Goal: Task Accomplishment & Management: Manage account settings

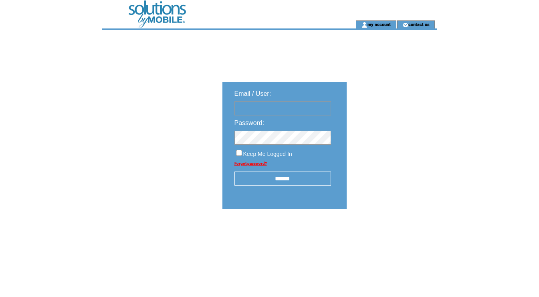
type input "********"
click at [284, 178] on input "******" at bounding box center [282, 178] width 97 height 14
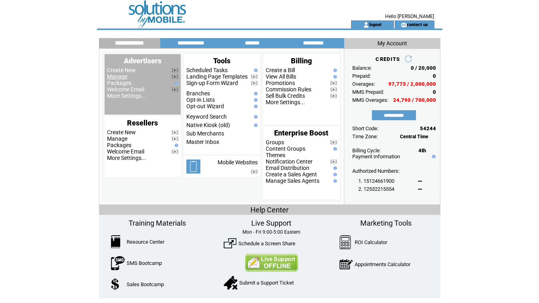
click at [113, 79] on link "Manage" at bounding box center [117, 76] width 20 height 6
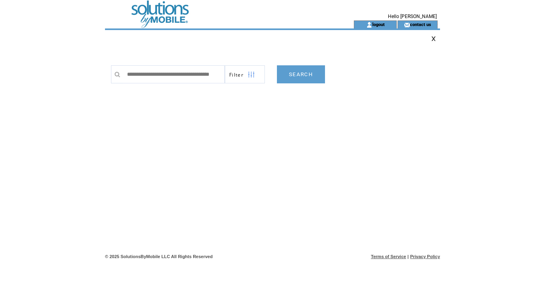
scroll to position [0, 26]
type input "**********"
click at [307, 76] on link "SEARCH" at bounding box center [301, 74] width 48 height 18
click at [305, 77] on link "SEARCH" at bounding box center [301, 74] width 48 height 18
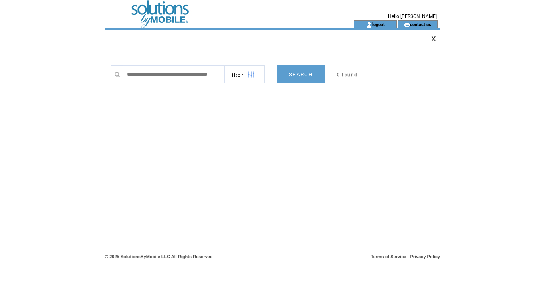
type input "**********"
click at [304, 74] on link "SEARCH" at bounding box center [301, 74] width 48 height 18
drag, startPoint x: 215, startPoint y: 73, endPoint x: 262, endPoint y: 73, distance: 46.9
click at [262, 73] on tr "**********" at bounding box center [248, 74] width 274 height 18
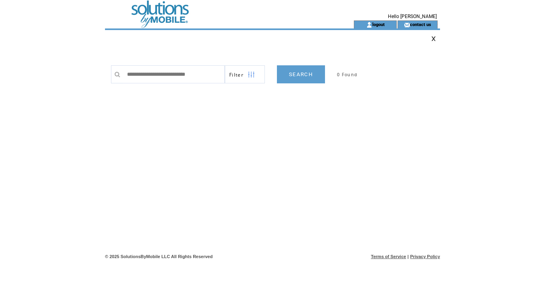
scroll to position [0, 0]
drag, startPoint x: 184, startPoint y: 75, endPoint x: 285, endPoint y: 75, distance: 101.3
click at [285, 75] on tr "**********" at bounding box center [248, 74] width 274 height 18
type input "**********"
click at [299, 75] on link "SEARCH" at bounding box center [301, 74] width 48 height 18
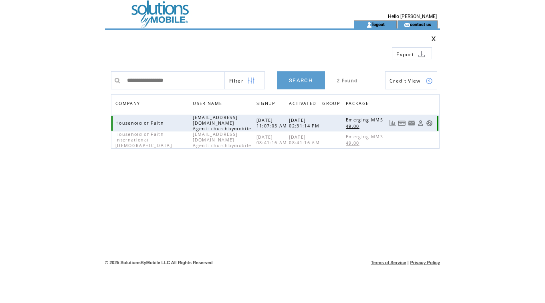
click at [399, 124] on link at bounding box center [402, 123] width 8 height 7
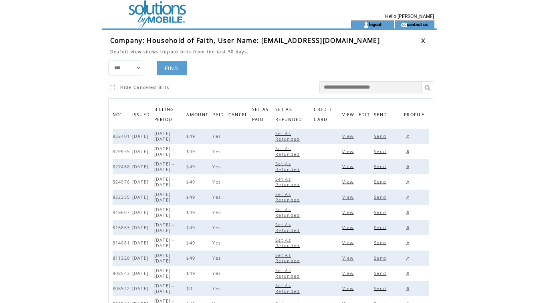
click at [350, 139] on span "View" at bounding box center [348, 136] width 13 height 6
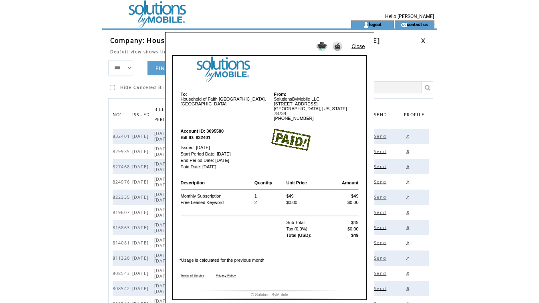
click at [353, 123] on td at bounding box center [314, 140] width 89 height 34
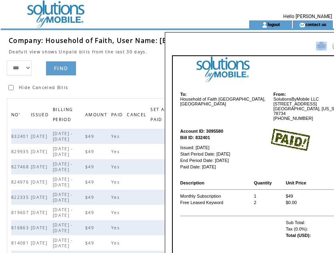
drag, startPoint x: 301, startPoint y: 39, endPoint x: 218, endPoint y: 34, distance: 83.0
click at [218, 34] on div "Close To: Household of Faith TX, USA From: SolutionsByMobile LLC 133 Feritti Dr…" at bounding box center [269, 172] width 209 height 280
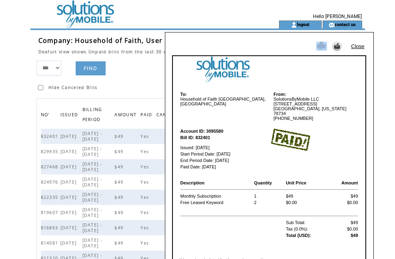
click at [360, 46] on link "Close" at bounding box center [357, 46] width 13 height 6
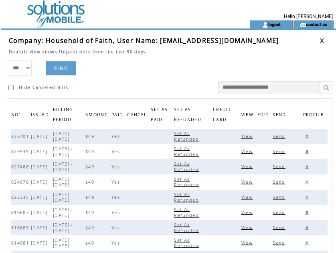
click at [320, 40] on link at bounding box center [321, 40] width 5 height 5
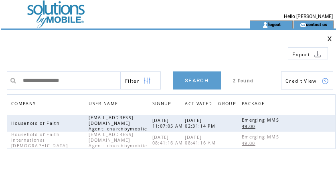
click at [177, 41] on td at bounding box center [131, 38] width 245 height 5
drag, startPoint x: 89, startPoint y: 79, endPoint x: -44, endPoint y: 73, distance: 133.1
click at [0, 73] on html "**********" at bounding box center [168, 88] width 336 height 177
paste input "text"
type input "**********"
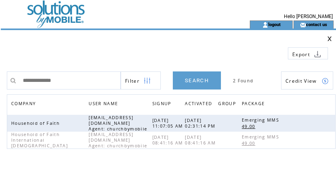
click at [196, 80] on link "SEARCH" at bounding box center [197, 80] width 48 height 18
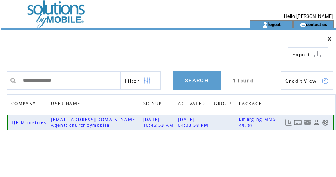
click at [300, 123] on link at bounding box center [298, 122] width 8 height 7
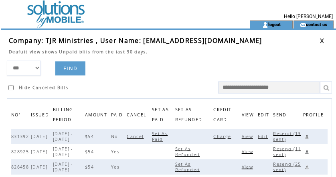
click at [226, 136] on span "Charge" at bounding box center [223, 136] width 20 height 6
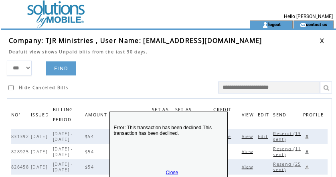
click at [175, 170] on link "Close" at bounding box center [172, 172] width 12 height 6
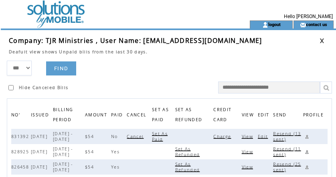
drag, startPoint x: 165, startPoint y: 67, endPoint x: 240, endPoint y: 59, distance: 75.0
click at [169, 66] on form "*** **** ****** FIND Hide Canceled Bills" at bounding box center [171, 76] width 329 height 33
click at [320, 40] on link at bounding box center [321, 40] width 5 height 5
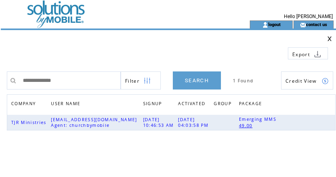
drag, startPoint x: 70, startPoint y: 82, endPoint x: -20, endPoint y: 75, distance: 90.8
click at [0, 75] on html "**********" at bounding box center [168, 88] width 336 height 177
type input "**********"
click at [204, 81] on link "SEARCH" at bounding box center [197, 80] width 48 height 18
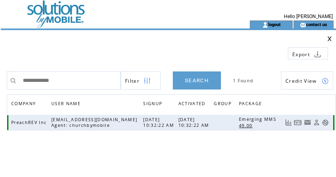
click at [298, 124] on link at bounding box center [298, 122] width 8 height 7
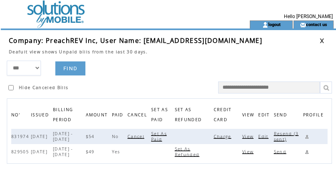
click at [227, 136] on span "Charge" at bounding box center [223, 136] width 20 height 6
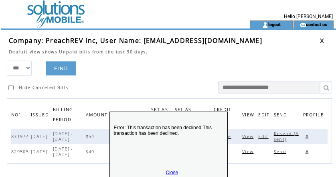
click at [175, 170] on link "Close" at bounding box center [172, 172] width 12 height 6
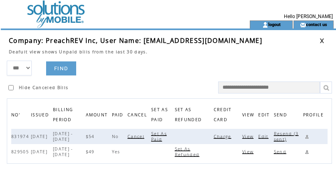
click at [286, 133] on span "Resend (3 sent)" at bounding box center [286, 136] width 25 height 11
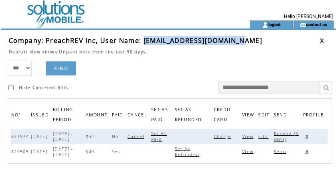
drag, startPoint x: 143, startPoint y: 42, endPoint x: 232, endPoint y: 41, distance: 88.9
click at [232, 41] on td "Company: PreachREV Inc, User Name: [EMAIL_ADDRESS][DOMAIN_NAME]" at bounding box center [164, 40] width 310 height 9
copy span "[EMAIL_ADDRESS][DOMAIN_NAME]"
click at [308, 135] on link at bounding box center [307, 137] width 8 height 8
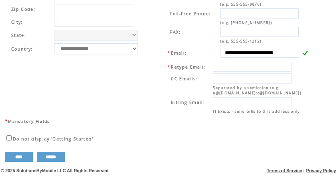
scroll to position [333, 0]
click at [147, 47] on table "**********" at bounding box center [77, 16] width 142 height 81
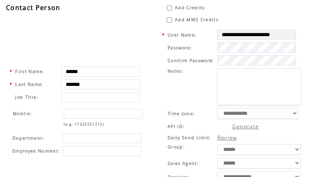
scroll to position [0, 0]
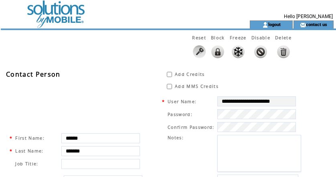
click at [56, 14] on td at bounding box center [111, 10] width 220 height 20
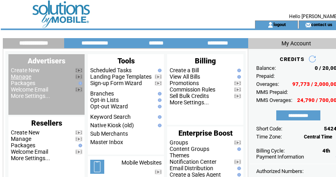
click at [18, 76] on link "Manage" at bounding box center [21, 76] width 20 height 6
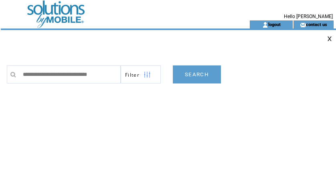
scroll to position [0, 1]
type input "**********"
click at [194, 72] on link "SEARCH" at bounding box center [197, 74] width 48 height 18
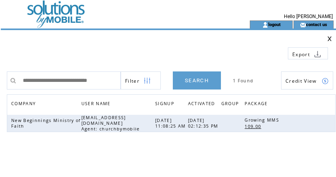
click at [186, 80] on link "SEARCH" at bounding box center [197, 80] width 48 height 18
click at [297, 125] on link at bounding box center [298, 123] width 8 height 7
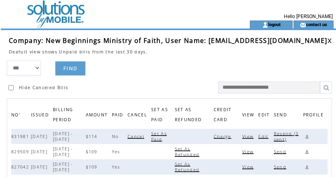
click at [224, 136] on span "Charge" at bounding box center [223, 136] width 20 height 6
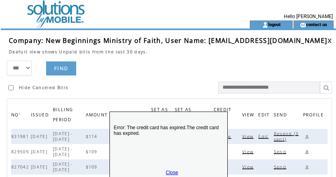
click at [173, 172] on link "Close" at bounding box center [172, 172] width 12 height 6
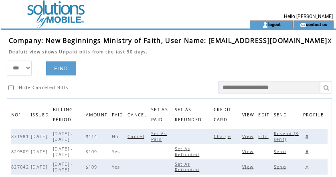
click at [280, 135] on span "Resend (3 sent)" at bounding box center [286, 136] width 25 height 11
click at [307, 135] on link at bounding box center [307, 137] width 8 height 8
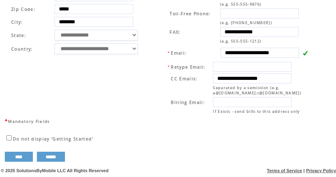
scroll to position [335, 4]
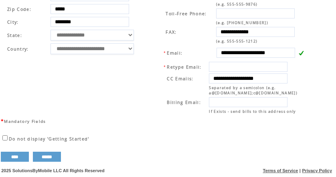
drag, startPoint x: 221, startPoint y: 47, endPoint x: 339, endPoint y: 48, distance: 117.8
drag, startPoint x: 130, startPoint y: 68, endPoint x: 205, endPoint y: 79, distance: 75.7
click at [131, 68] on td "**********" at bounding box center [75, 46] width 147 height 141
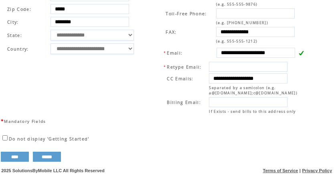
drag, startPoint x: 217, startPoint y: 70, endPoint x: 308, endPoint y: 69, distance: 90.5
click at [308, 69] on td "**********" at bounding box center [230, 46] width 163 height 141
click at [140, 65] on td "**********" at bounding box center [75, 46] width 147 height 141
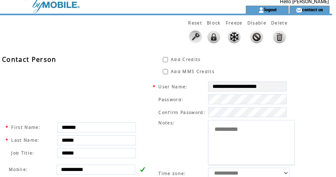
scroll to position [0, 4]
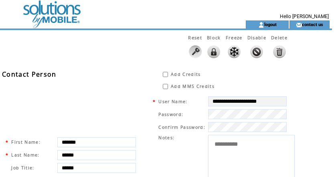
click at [53, 15] on td at bounding box center [107, 10] width 220 height 20
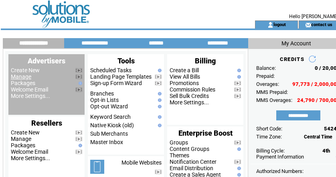
click at [20, 77] on link "Manage" at bounding box center [21, 76] width 20 height 6
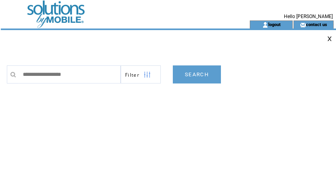
type input "**********"
click at [199, 74] on link "SEARCH" at bounding box center [197, 74] width 48 height 18
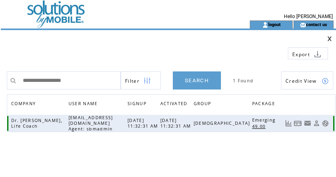
click at [298, 122] on link at bounding box center [298, 123] width 8 height 7
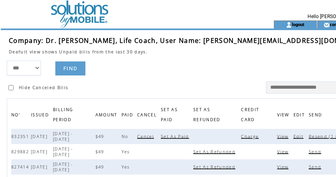
click at [241, 137] on span "Charge" at bounding box center [251, 136] width 20 height 6
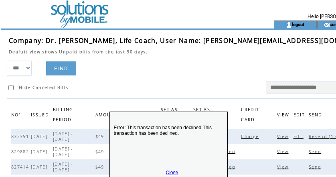
click at [170, 170] on link "Close" at bounding box center [172, 172] width 12 height 6
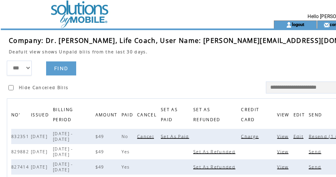
click at [308, 135] on span "Resend (1 sent)" at bounding box center [328, 136] width 41 height 6
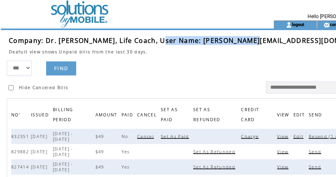
drag, startPoint x: 158, startPoint y: 41, endPoint x: 255, endPoint y: 44, distance: 97.4
click at [255, 44] on td "Company: Dr. Sid, Life Coach, User Name: sidneypmalone@yahoo.com" at bounding box center [194, 40] width 370 height 9
copy span "sidneypmalone@yahoo.com"
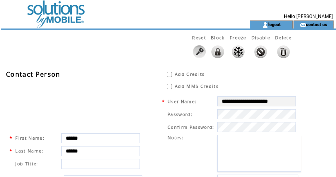
click at [147, 50] on div "Reset Block Freeze Disable Delete" at bounding box center [151, 48] width 300 height 36
click at [48, 13] on td at bounding box center [111, 10] width 220 height 20
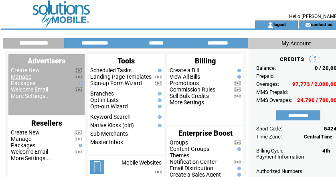
click at [19, 76] on link "Manage" at bounding box center [21, 76] width 20 height 6
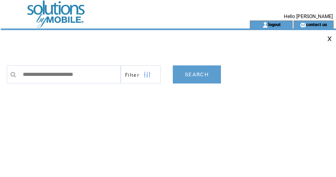
type input "**********"
click at [204, 73] on link "SEARCH" at bounding box center [197, 74] width 48 height 18
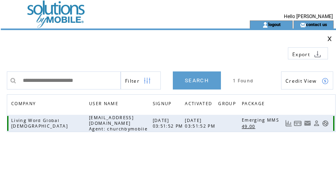
click at [296, 122] on link at bounding box center [298, 123] width 8 height 7
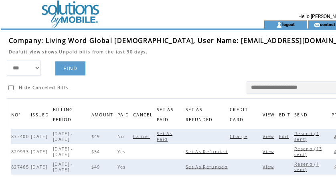
click at [229, 135] on span "Charge" at bounding box center [239, 136] width 20 height 6
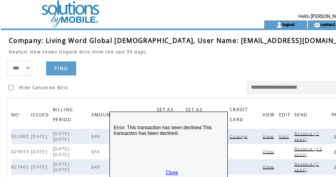
click at [172, 171] on link "Close" at bounding box center [172, 172] width 12 height 6
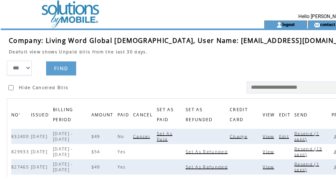
click at [294, 132] on span "Resend (1 sent)" at bounding box center [306, 136] width 25 height 11
drag, startPoint x: 186, startPoint y: 41, endPoint x: 259, endPoint y: 41, distance: 72.5
click at [259, 41] on span "Company: Living Word Global Church, User Name: dmtgman@gmail.com" at bounding box center [184, 40] width 350 height 9
copy span "dmtgman@gmail.com"
click at [331, 137] on link at bounding box center [335, 137] width 8 height 8
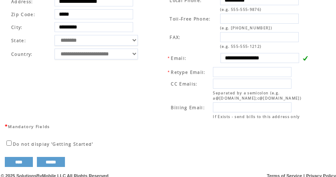
scroll to position [335, 0]
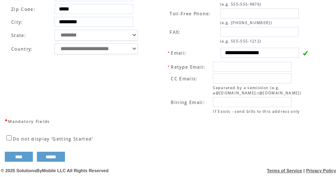
click at [95, 72] on td "**********" at bounding box center [79, 46] width 147 height 141
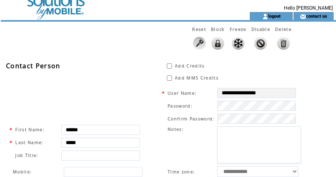
scroll to position [0, 0]
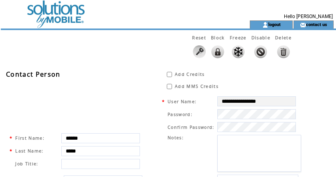
click at [61, 10] on td at bounding box center [111, 10] width 220 height 20
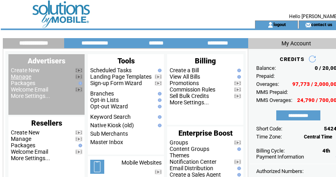
click at [24, 78] on link "Manage" at bounding box center [21, 76] width 20 height 6
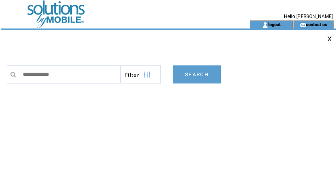
type input "**********"
click at [203, 76] on link "SEARCH" at bounding box center [197, 74] width 48 height 18
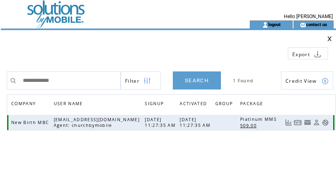
click at [296, 122] on link at bounding box center [298, 122] width 8 height 7
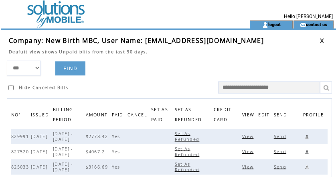
click at [322, 40] on link at bounding box center [321, 40] width 5 height 5
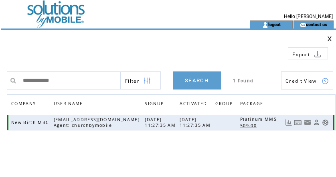
click at [288, 123] on link at bounding box center [288, 122] width 7 height 7
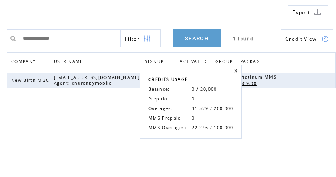
scroll to position [44, 0]
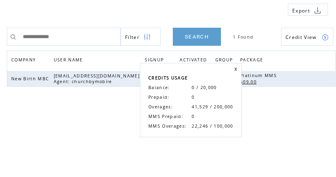
click at [234, 68] on link at bounding box center [235, 69] width 3 height 4
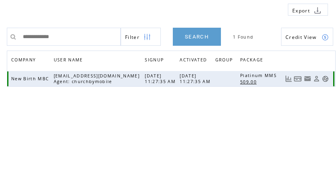
click at [295, 77] on link at bounding box center [298, 78] width 8 height 7
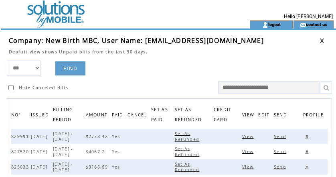
click at [249, 135] on span "View" at bounding box center [248, 136] width 13 height 6
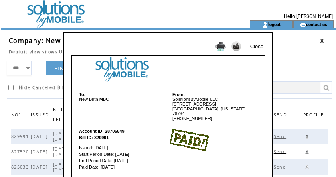
click at [260, 47] on link "Close" at bounding box center [256, 46] width 13 height 6
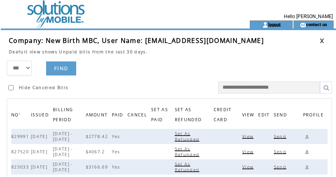
click at [279, 24] on link "logout" at bounding box center [274, 24] width 12 height 5
